Goal: Transaction & Acquisition: Subscribe to service/newsletter

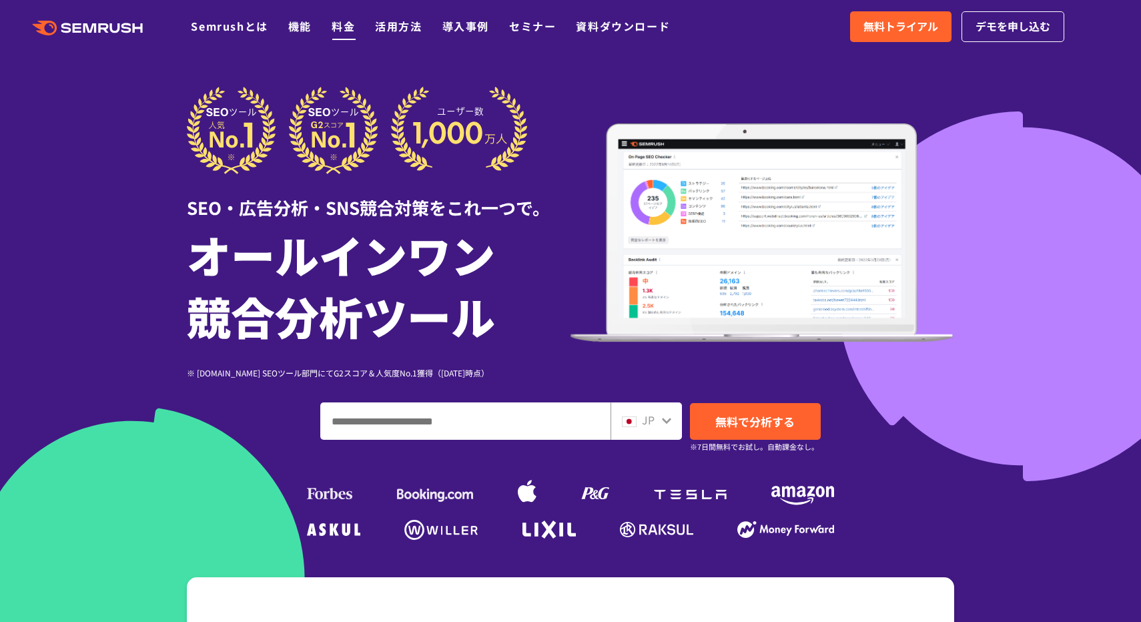
click at [342, 31] on link "料金" at bounding box center [343, 26] width 23 height 16
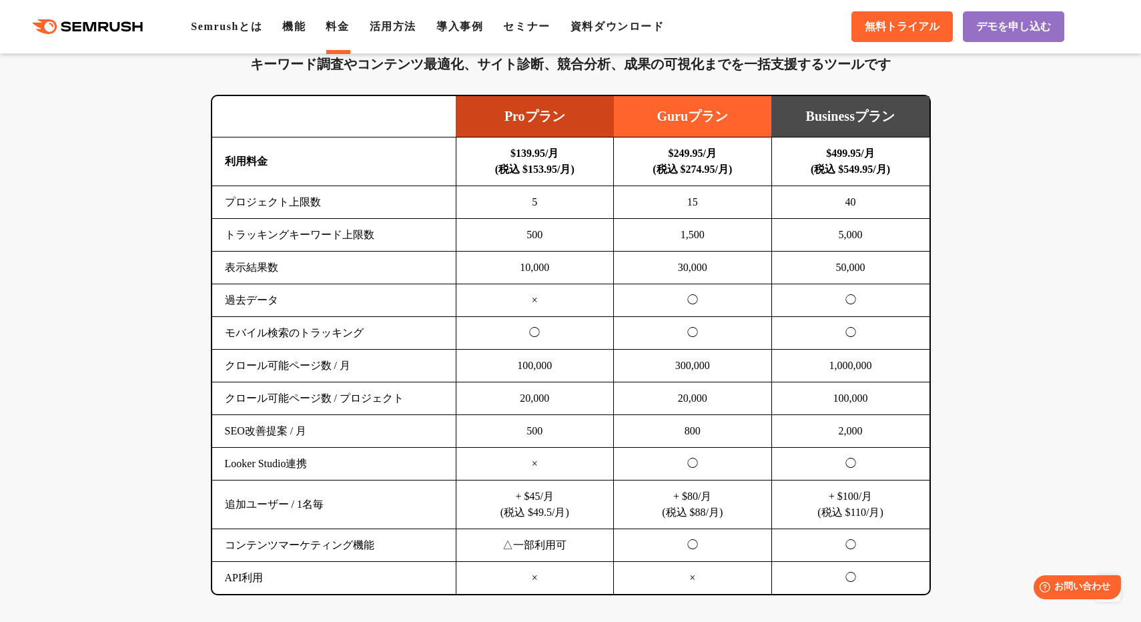
scroll to position [845, 0]
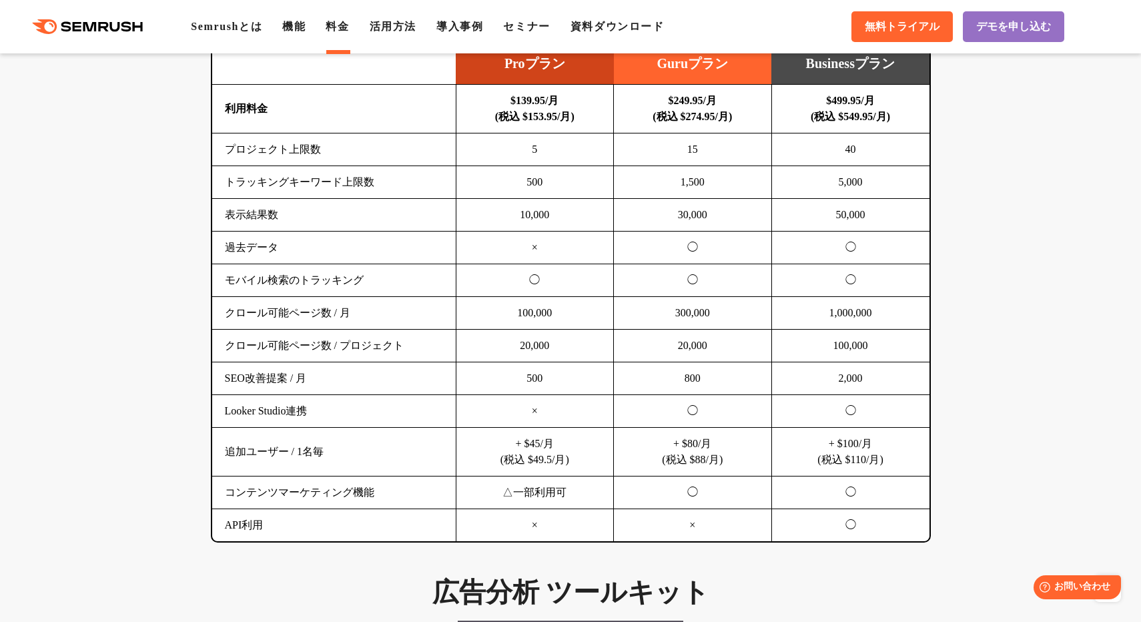
scroll to position [894, 0]
